Goal: Transaction & Acquisition: Book appointment/travel/reservation

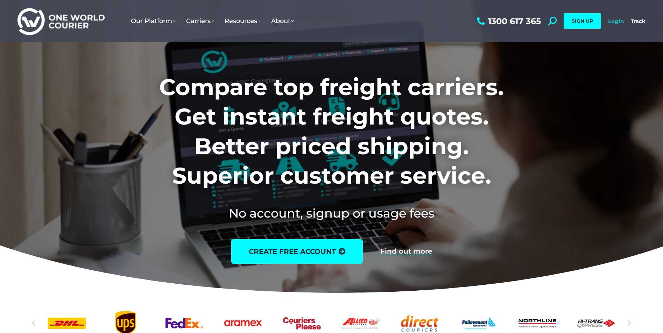
click at [621, 23] on link "Login" at bounding box center [616, 21] width 16 height 7
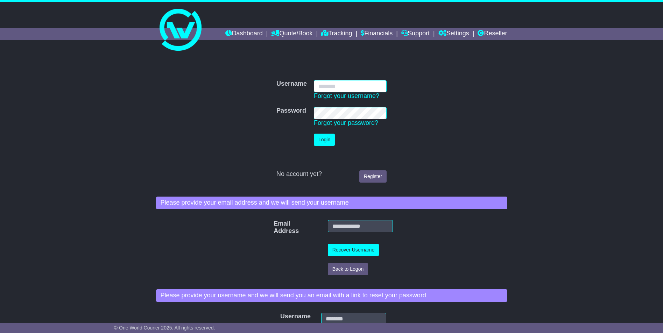
type input "**********"
click at [325, 139] on button "Login" at bounding box center [324, 140] width 21 height 12
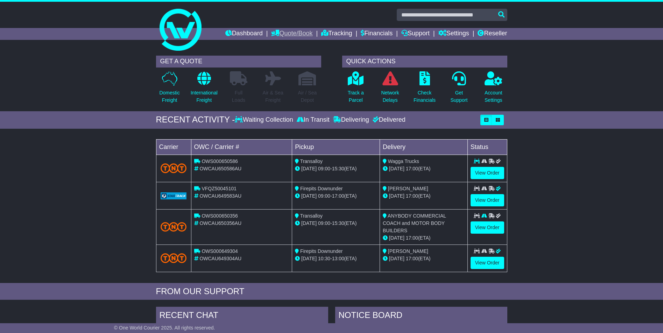
click at [279, 32] on link "Quote/Book" at bounding box center [291, 34] width 41 height 12
click at [285, 44] on link "Domestic" at bounding box center [298, 46] width 55 height 8
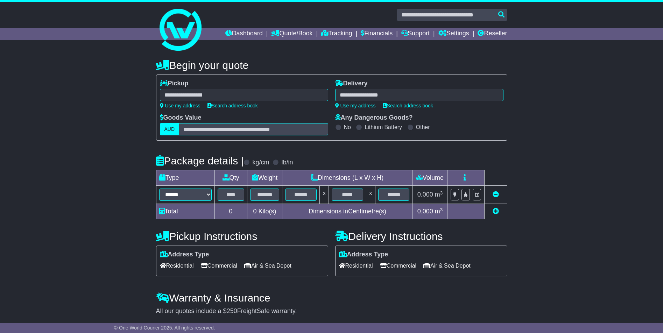
click at [203, 94] on div at bounding box center [244, 95] width 168 height 12
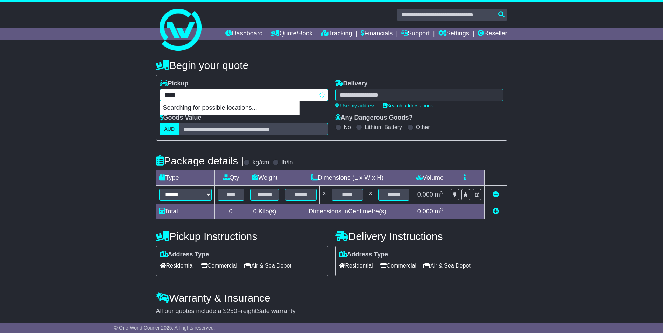
type input "******"
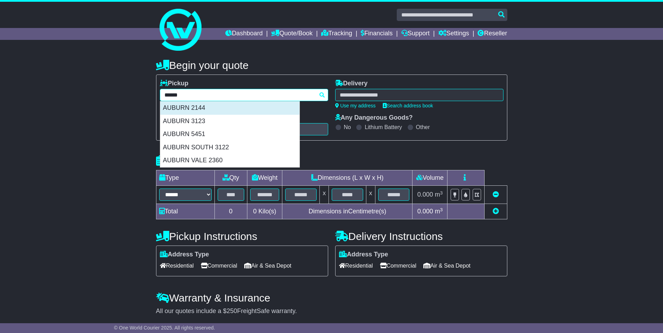
click at [194, 107] on div "AUBURN 2144" at bounding box center [229, 107] width 139 height 13
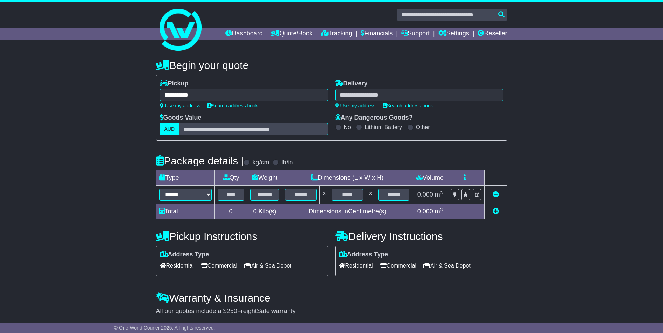
type input "**********"
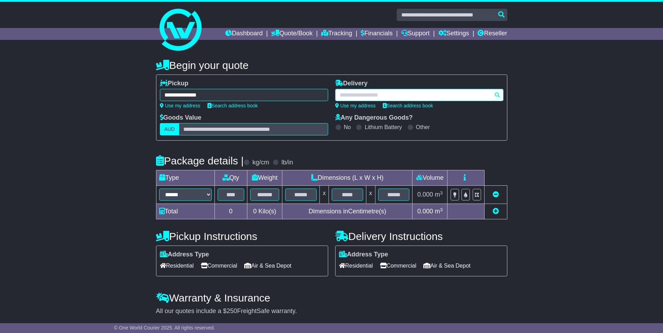
click at [353, 91] on div at bounding box center [419, 95] width 168 height 12
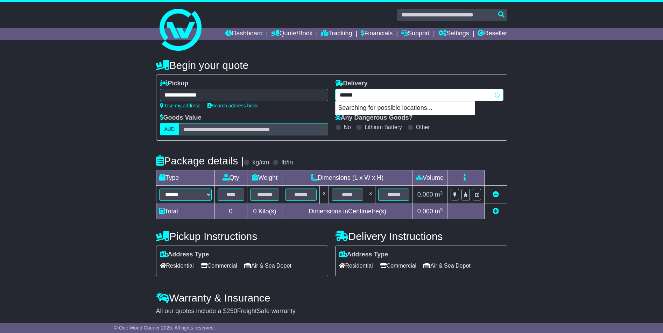
type input "*******"
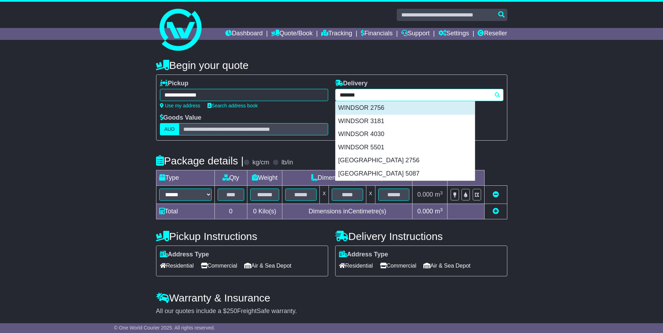
click at [361, 108] on div "WINDSOR 2756" at bounding box center [404, 107] width 139 height 13
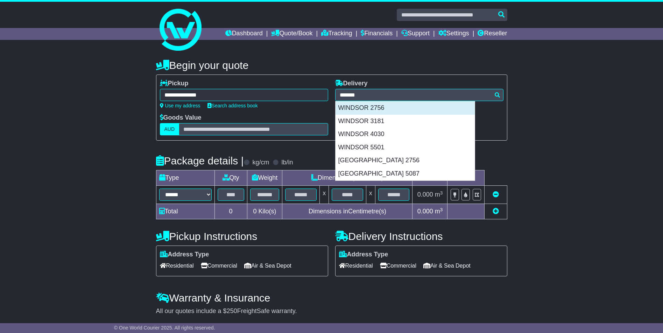
type input "**********"
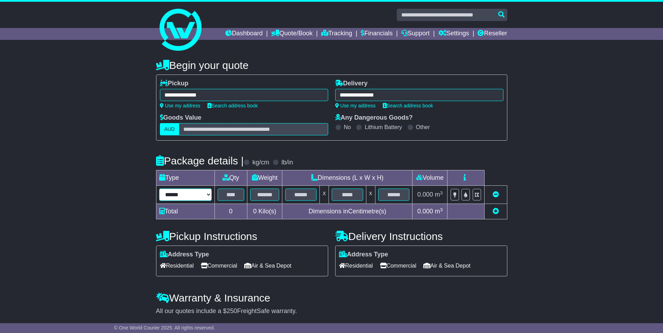
select select "*****"
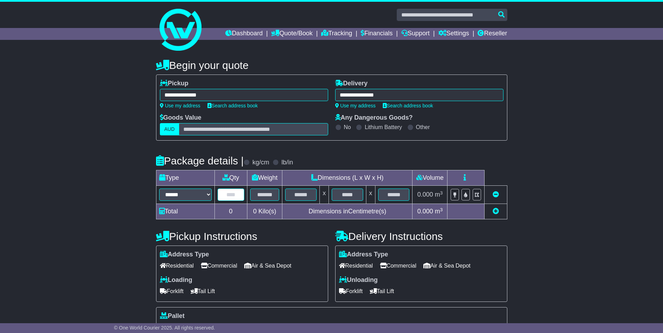
click at [233, 197] on input "text" at bounding box center [231, 195] width 27 height 12
type input "*"
type input "***"
type input "*"
type input "***"
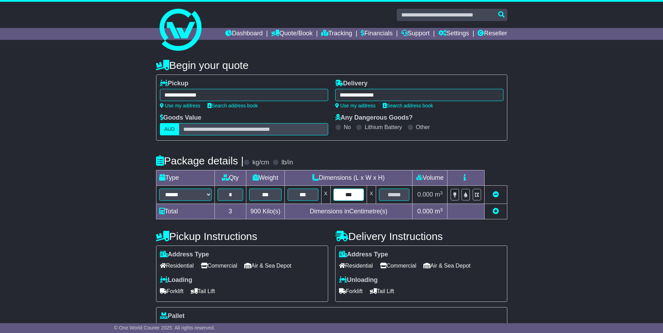
type input "***"
click at [229, 267] on span "Commercial" at bounding box center [219, 265] width 36 height 11
drag, startPoint x: 208, startPoint y: 289, endPoint x: 250, endPoint y: 284, distance: 42.6
click at [207, 289] on span "Tail Lift" at bounding box center [203, 291] width 24 height 11
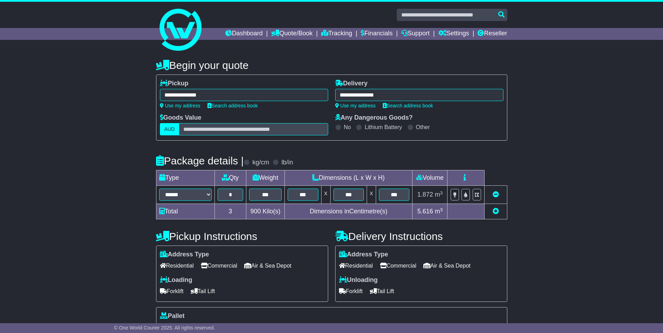
click at [400, 264] on span "Commercial" at bounding box center [398, 265] width 36 height 11
drag, startPoint x: 383, startPoint y: 289, endPoint x: 371, endPoint y: 287, distance: 12.0
click at [381, 288] on span "Tail Lift" at bounding box center [382, 291] width 24 height 11
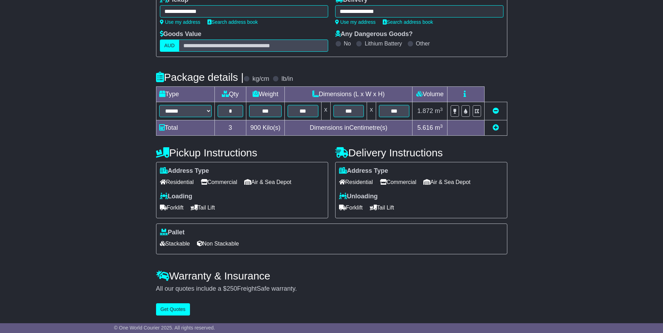
scroll to position [83, 0]
click at [181, 247] on span "Stackable" at bounding box center [175, 244] width 30 height 11
click at [177, 308] on button "Get Quotes" at bounding box center [173, 310] width 34 height 12
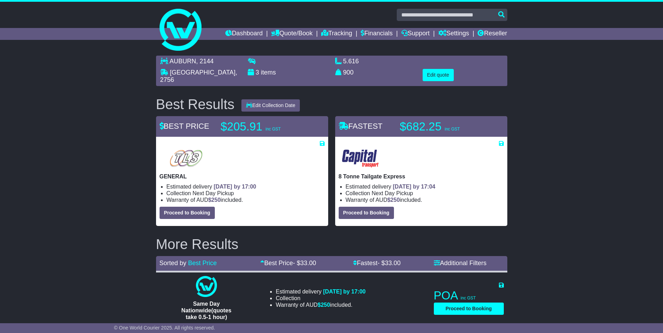
scroll to position [0, 0]
click at [447, 71] on button "Edit quote" at bounding box center [437, 75] width 31 height 12
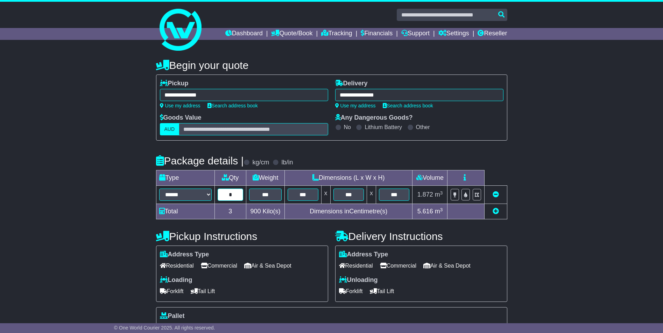
click at [239, 196] on input "*" at bounding box center [231, 195] width 26 height 12
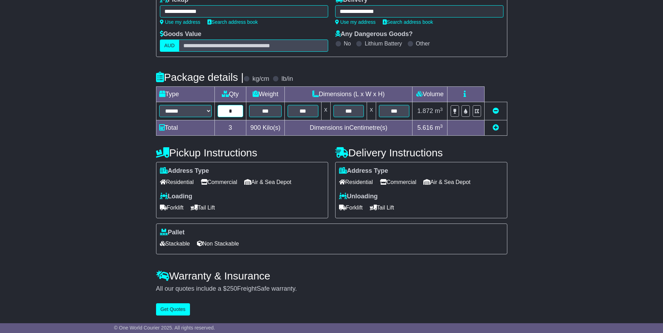
scroll to position [84, 0]
type input "*"
click at [169, 310] on button "Get Quotes" at bounding box center [173, 309] width 34 height 12
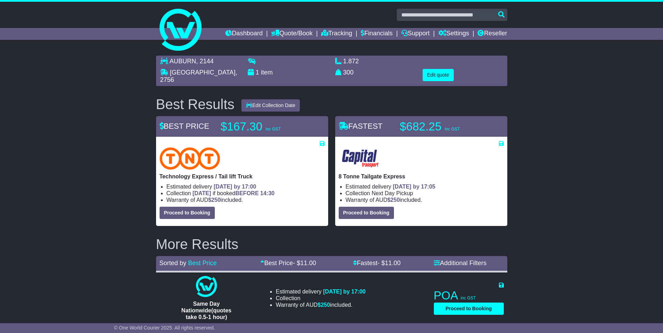
scroll to position [0, 0]
click at [445, 73] on button "Edit quote" at bounding box center [437, 75] width 31 height 12
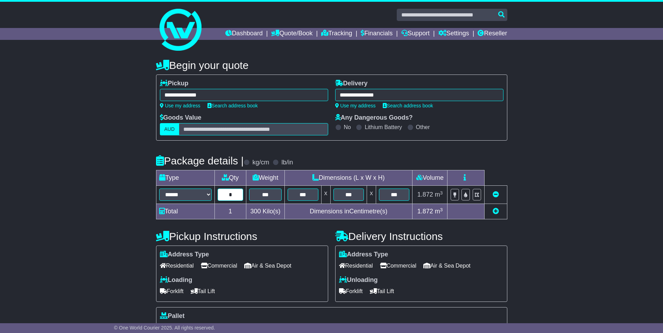
click at [240, 195] on input "*" at bounding box center [231, 195] width 26 height 12
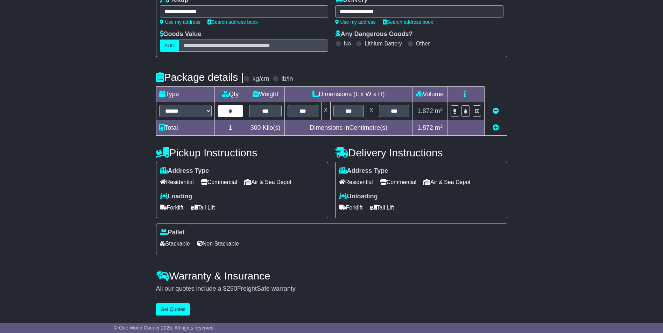
scroll to position [84, 0]
type input "*"
click at [182, 305] on button "Get Quotes" at bounding box center [173, 309] width 34 height 12
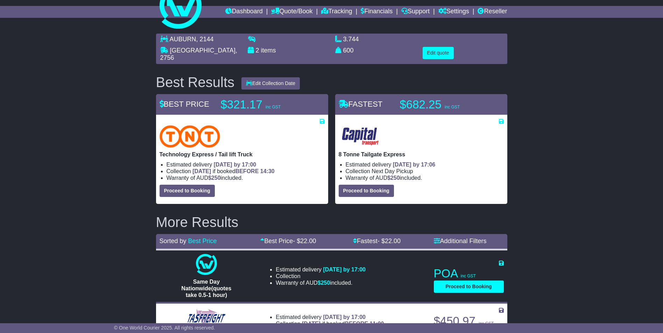
scroll to position [0, 0]
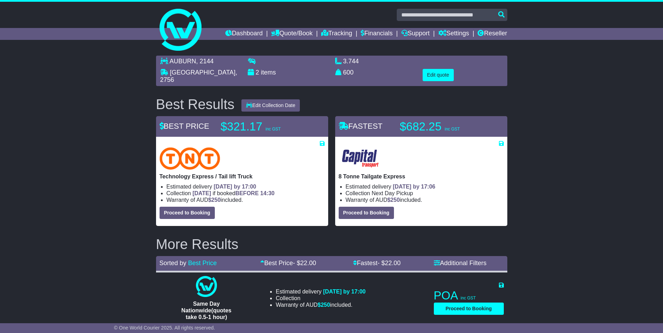
click at [440, 76] on button "Edit quote" at bounding box center [437, 75] width 31 height 12
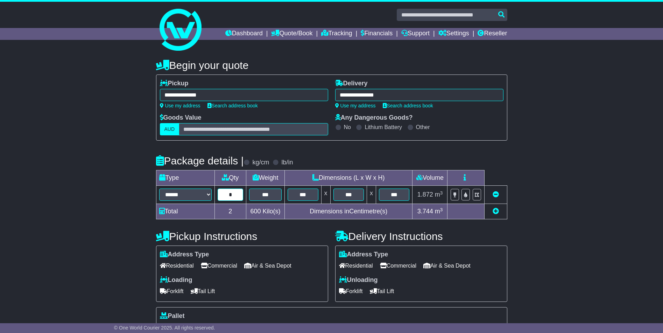
click at [237, 194] on input "*" at bounding box center [231, 195] width 26 height 12
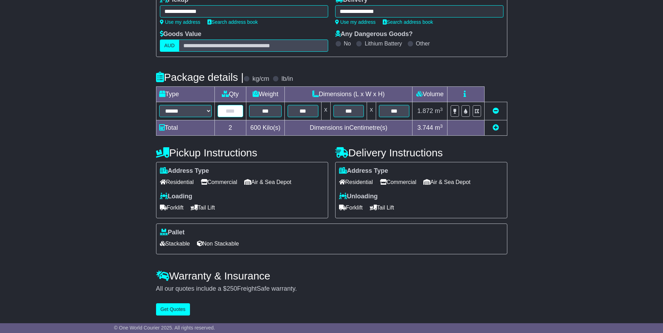
scroll to position [84, 0]
type input "*"
click at [176, 312] on button "Get Quotes" at bounding box center [173, 309] width 34 height 12
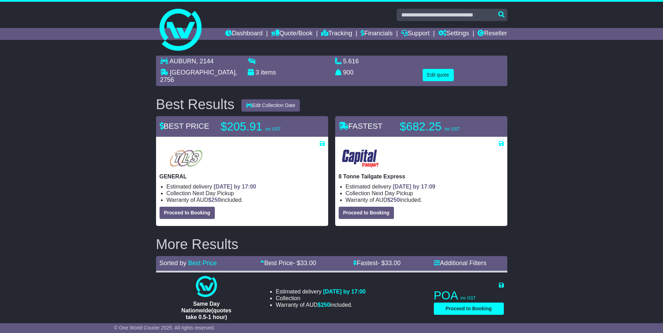
click at [441, 76] on button "Edit quote" at bounding box center [437, 75] width 31 height 12
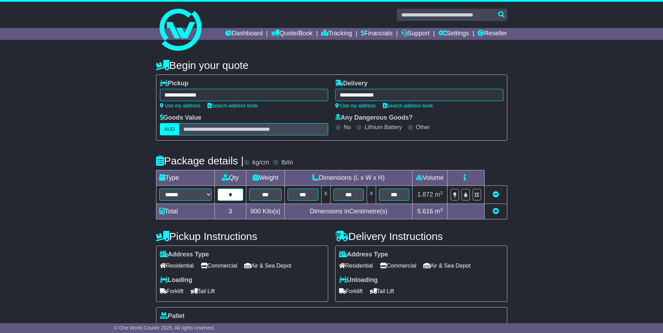
click at [238, 193] on input "*" at bounding box center [231, 195] width 26 height 12
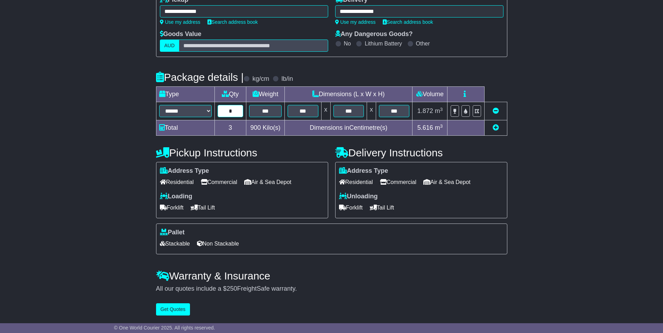
scroll to position [84, 0]
type input "*"
click at [174, 310] on button "Get Quotes" at bounding box center [173, 309] width 34 height 12
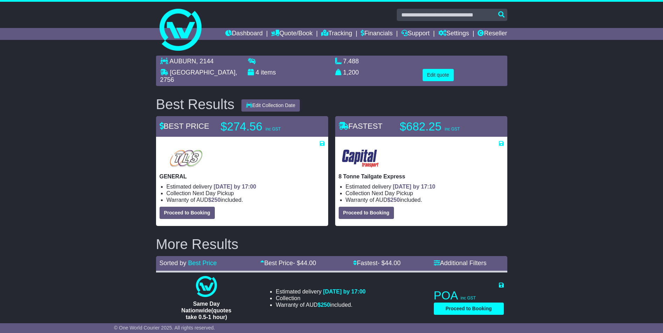
scroll to position [0, 0]
